Goal: Communication & Community: Answer question/provide support

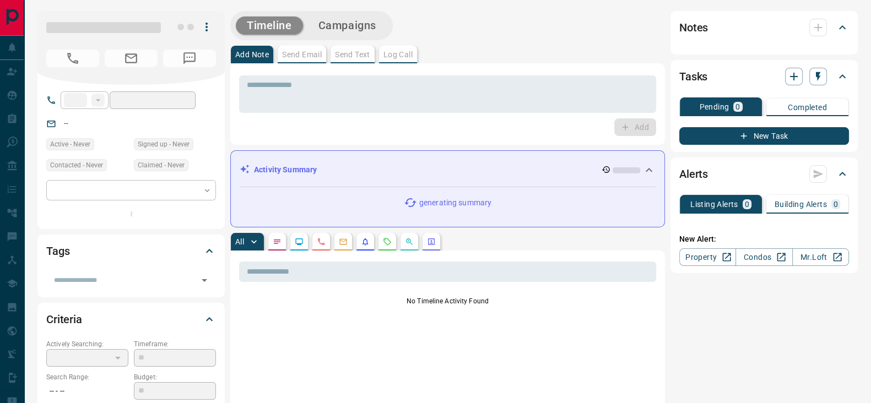
type input "**"
type input "**********"
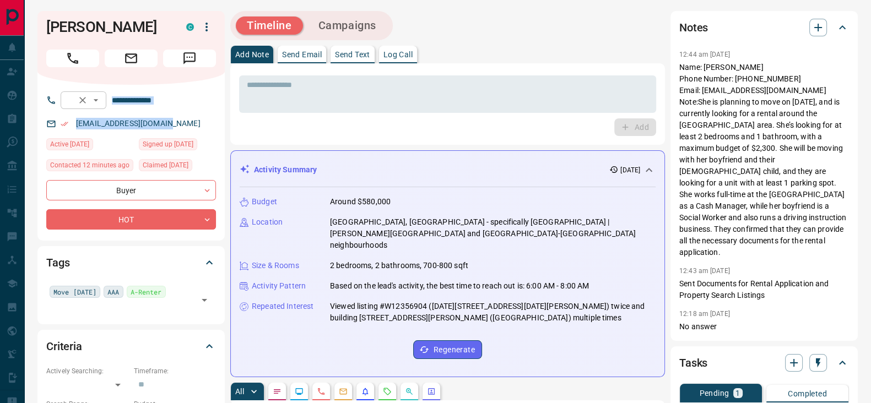
drag, startPoint x: 171, startPoint y: 122, endPoint x: 69, endPoint y: 106, distance: 103.8
click at [63, 110] on div "**********" at bounding box center [130, 163] width 187 height 156
copy div "​ ​ [EMAIL_ADDRESS][DOMAIN_NAME]"
drag, startPoint x: 311, startPoint y: 137, endPoint x: 305, endPoint y: 136, distance: 6.1
click at [309, 136] on div "* ​ Add" at bounding box center [447, 104] width 435 height 82
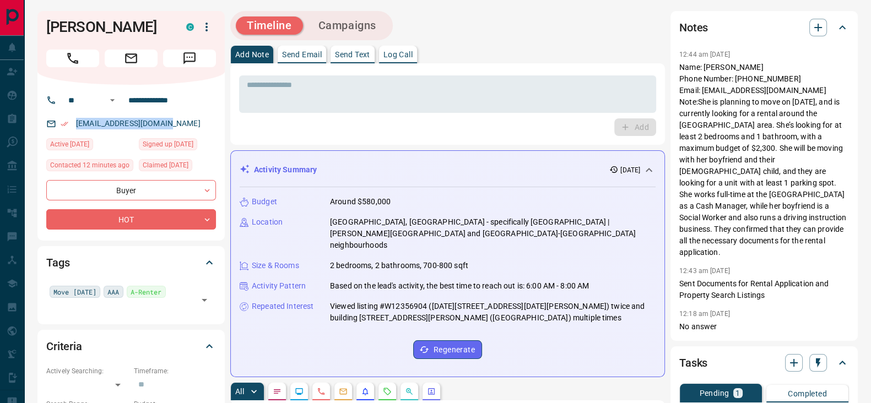
drag, startPoint x: 189, startPoint y: 123, endPoint x: 80, endPoint y: 118, distance: 109.2
click at [73, 121] on div "[EMAIL_ADDRESS][DOMAIN_NAME]" at bounding box center [131, 124] width 170 height 18
copy link "[EMAIL_ADDRESS][DOMAIN_NAME]"
click at [546, 25] on div "Timeline Campaigns" at bounding box center [447, 25] width 435 height 29
click at [823, 30] on icon "button" at bounding box center [818, 27] width 13 height 13
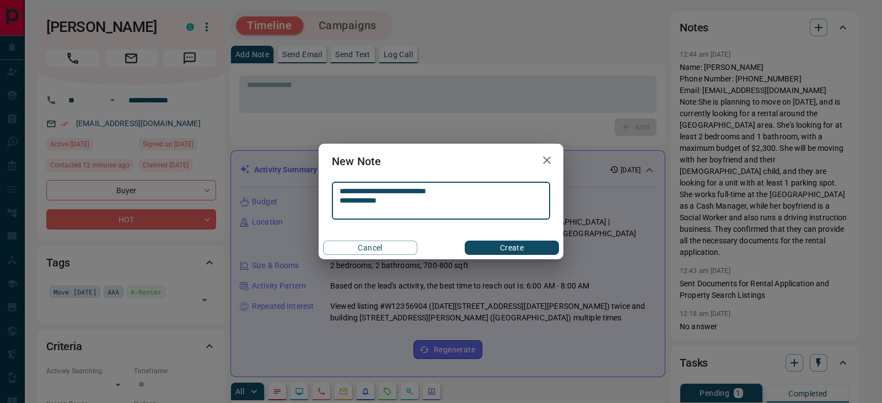
type textarea "**********"
click at [493, 242] on button "Create" at bounding box center [512, 248] width 94 height 14
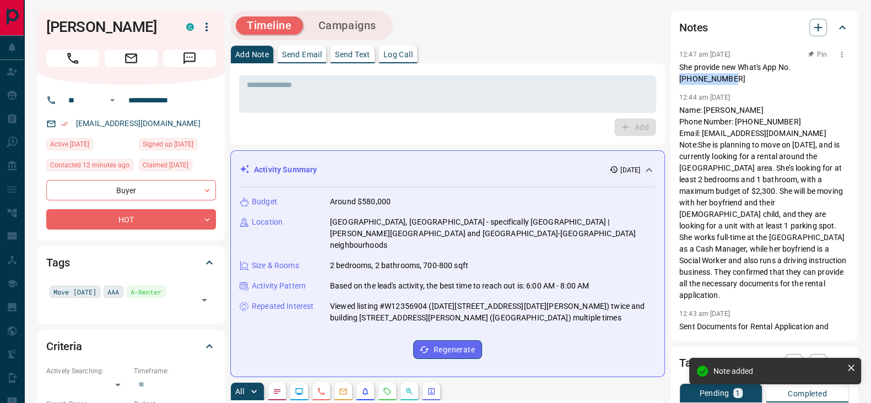
drag, startPoint x: 735, startPoint y: 76, endPoint x: 681, endPoint y: 75, distance: 54.6
click at [681, 75] on p "She provide new What's App No. [PHONE_NUMBER]" at bounding box center [765, 73] width 170 height 23
copy p "[PHONE_NUMBER]"
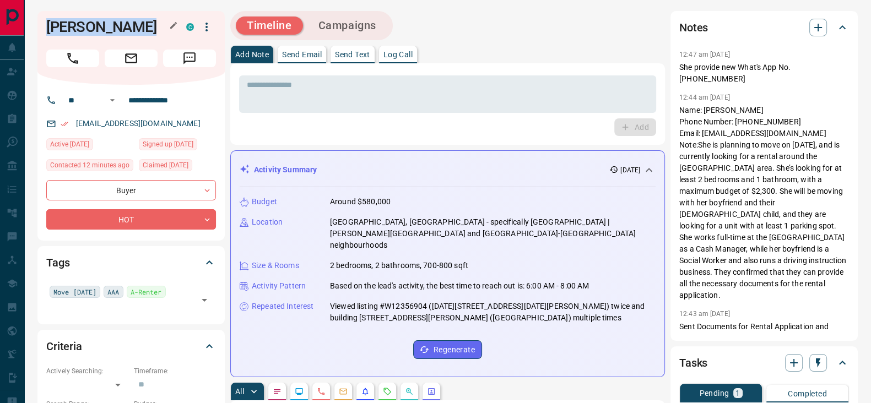
drag, startPoint x: 50, startPoint y: 26, endPoint x: 283, endPoint y: 114, distance: 249.7
click at [159, 20] on h1 "[PERSON_NAME]" at bounding box center [107, 27] width 123 height 18
copy h1 "[PERSON_NAME]"
click at [498, 33] on div "Timeline Campaigns" at bounding box center [447, 25] width 435 height 29
